Goal: Task Accomplishment & Management: Use online tool/utility

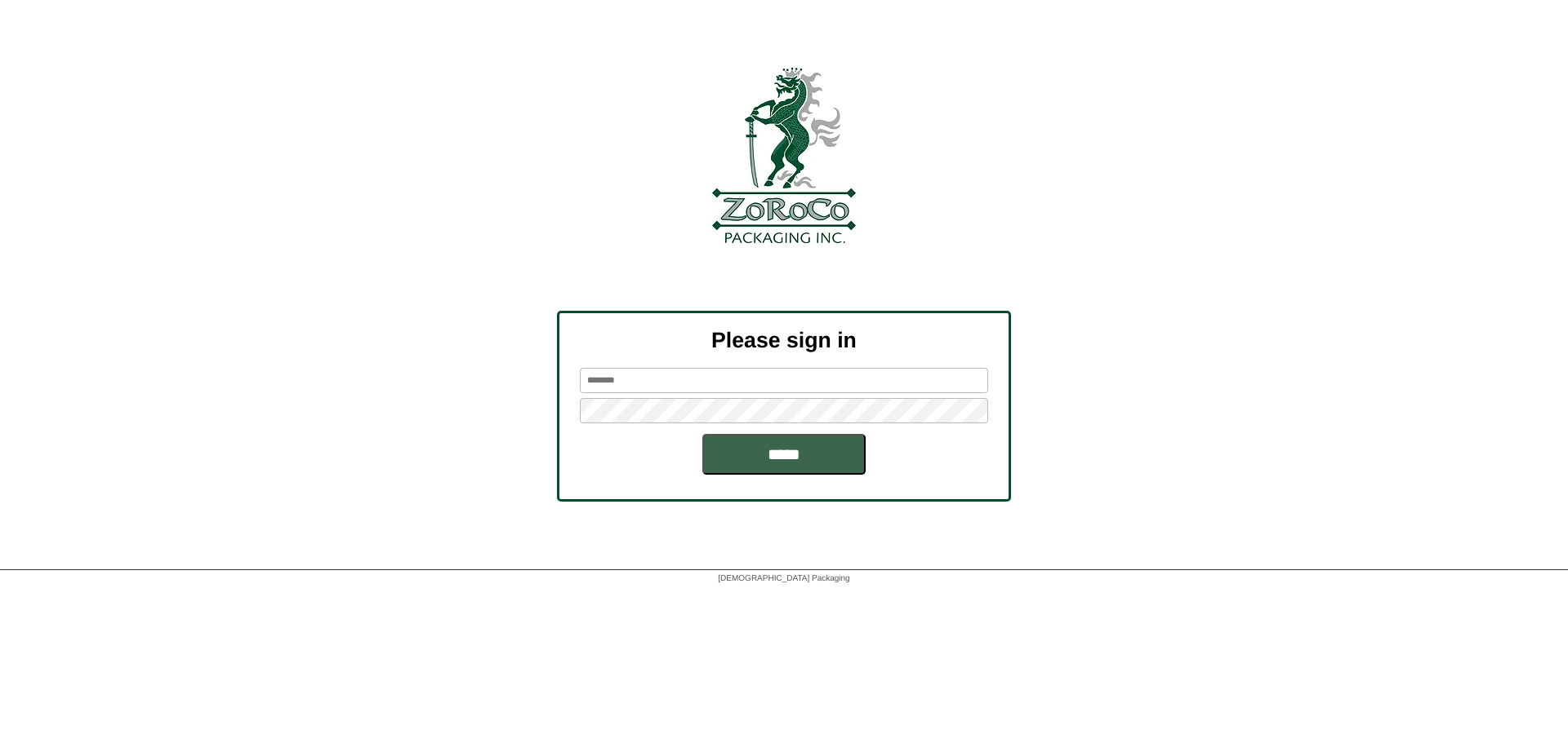
type input "*******"
click at [783, 475] on div "Please sign in ******* *****" at bounding box center [784, 406] width 454 height 191
click at [788, 457] on input "*****" at bounding box center [784, 455] width 164 height 41
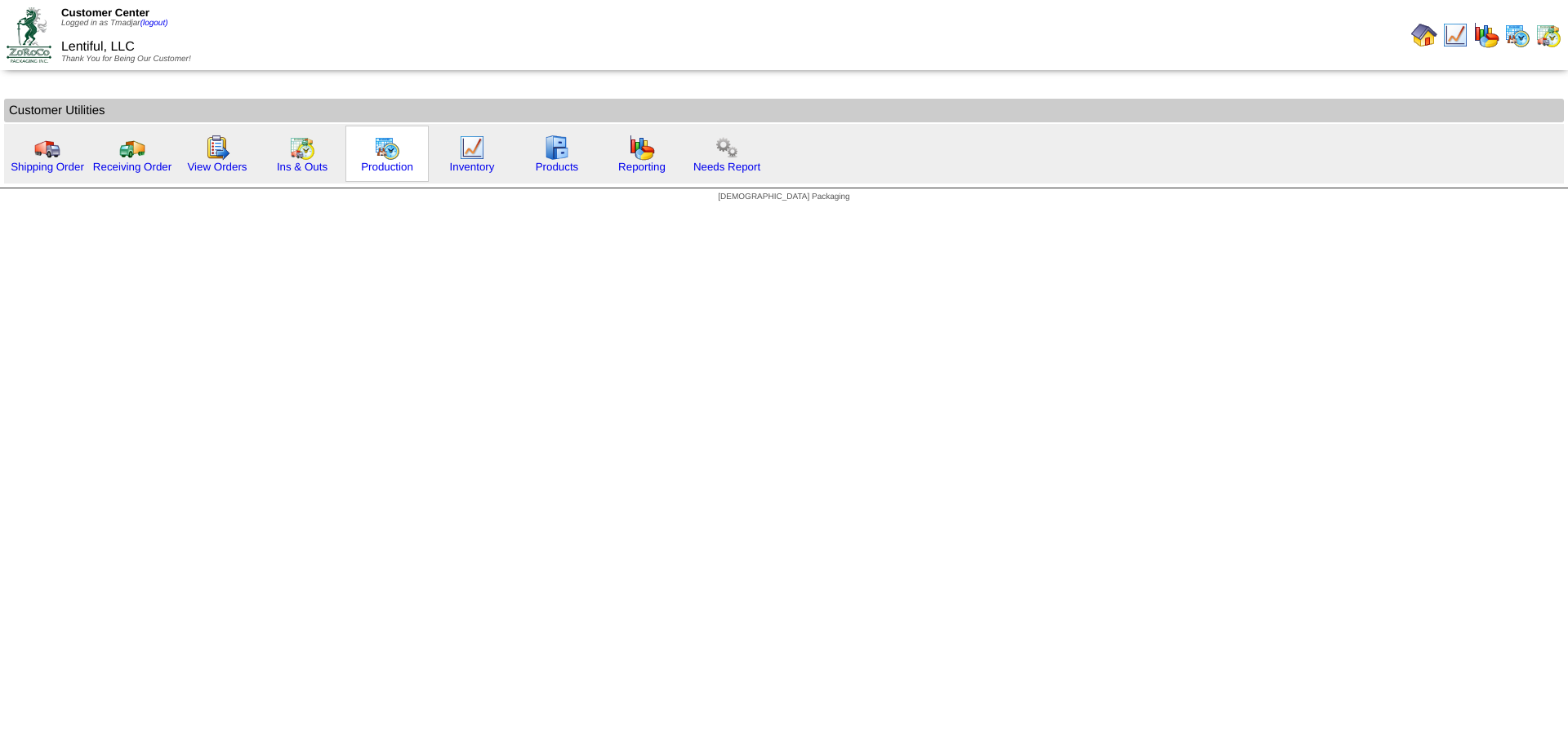
click at [374, 155] on img at bounding box center [386, 147] width 26 height 26
